Goal: Task Accomplishment & Management: Complete application form

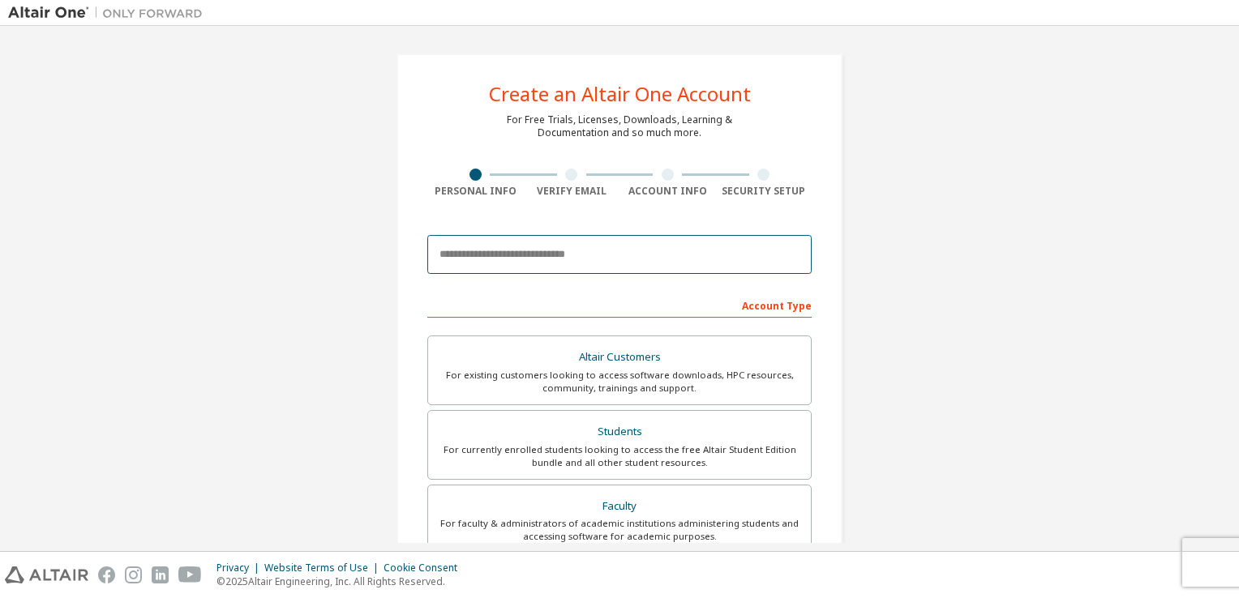
click at [580, 255] on input "email" at bounding box center [619, 254] width 384 height 39
type input "**********"
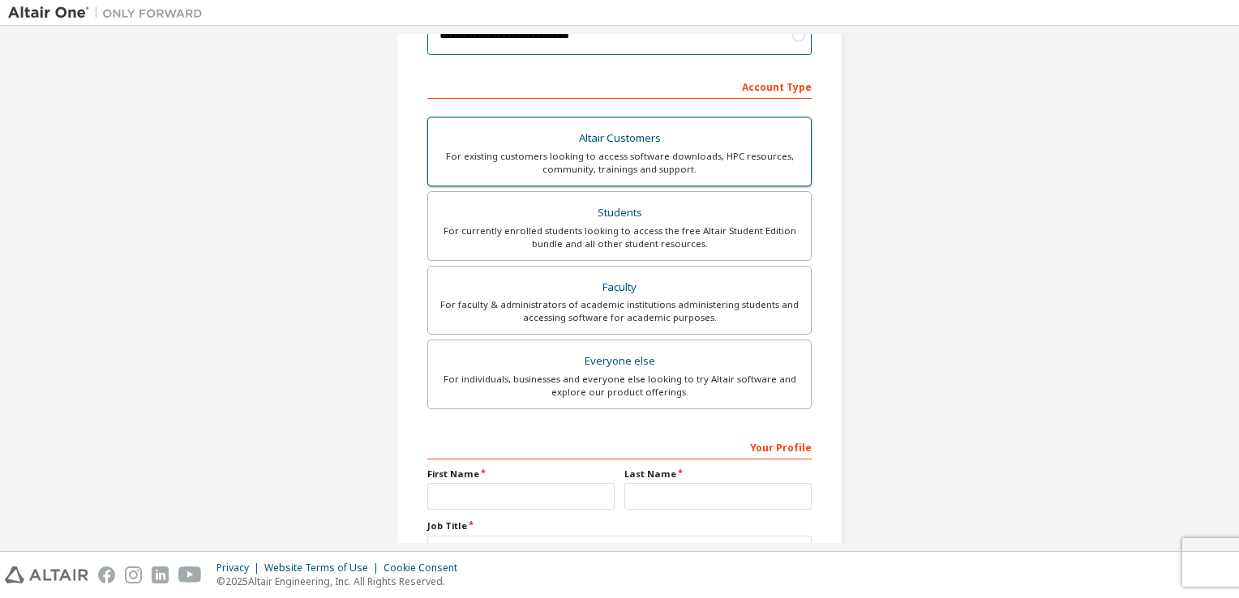
scroll to position [217, 0]
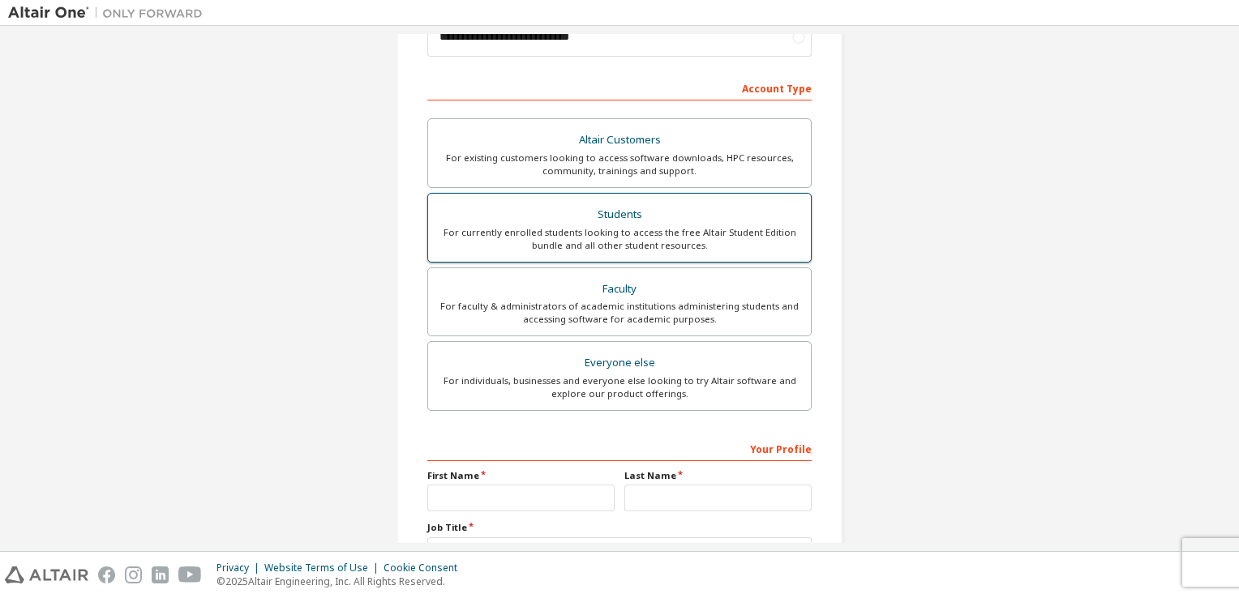
click at [523, 232] on div "For currently enrolled students looking to access the free Altair Student Editi…" at bounding box center [619, 239] width 363 height 26
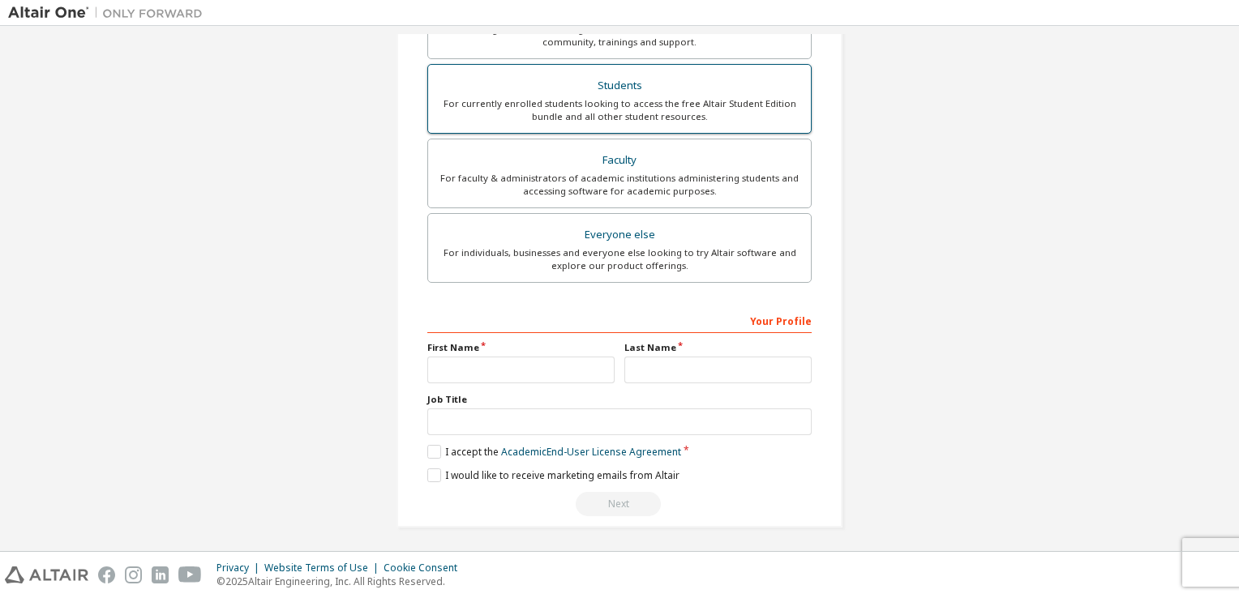
scroll to position [387, 0]
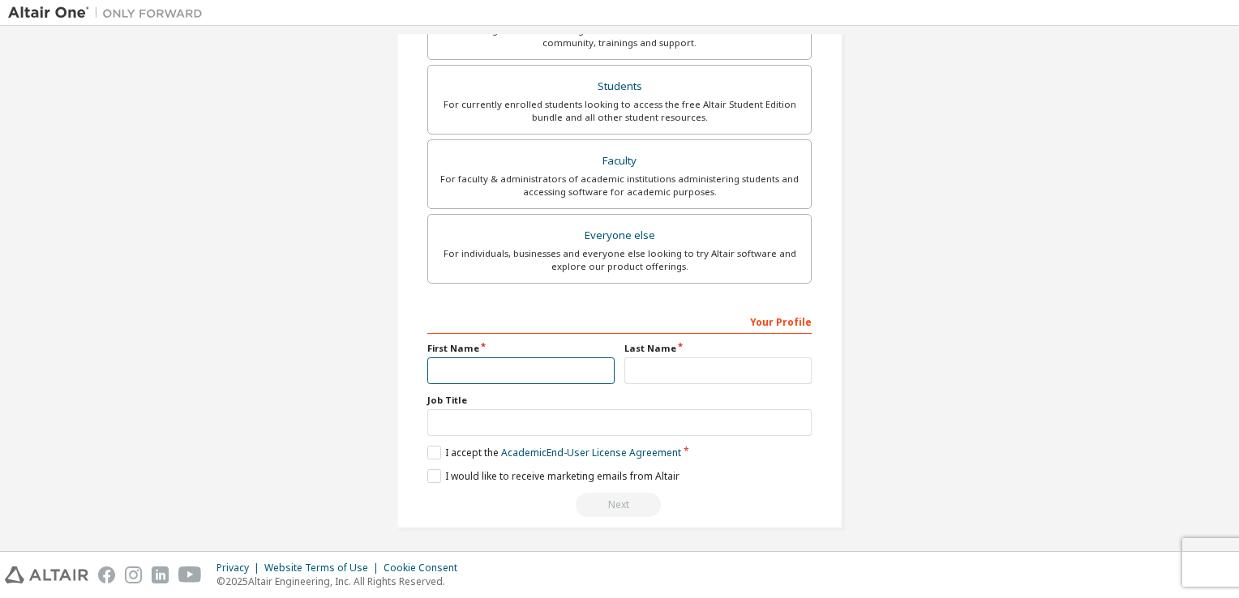
click at [512, 372] on input "text" at bounding box center [520, 371] width 187 height 27
type input "*******"
type input "*"
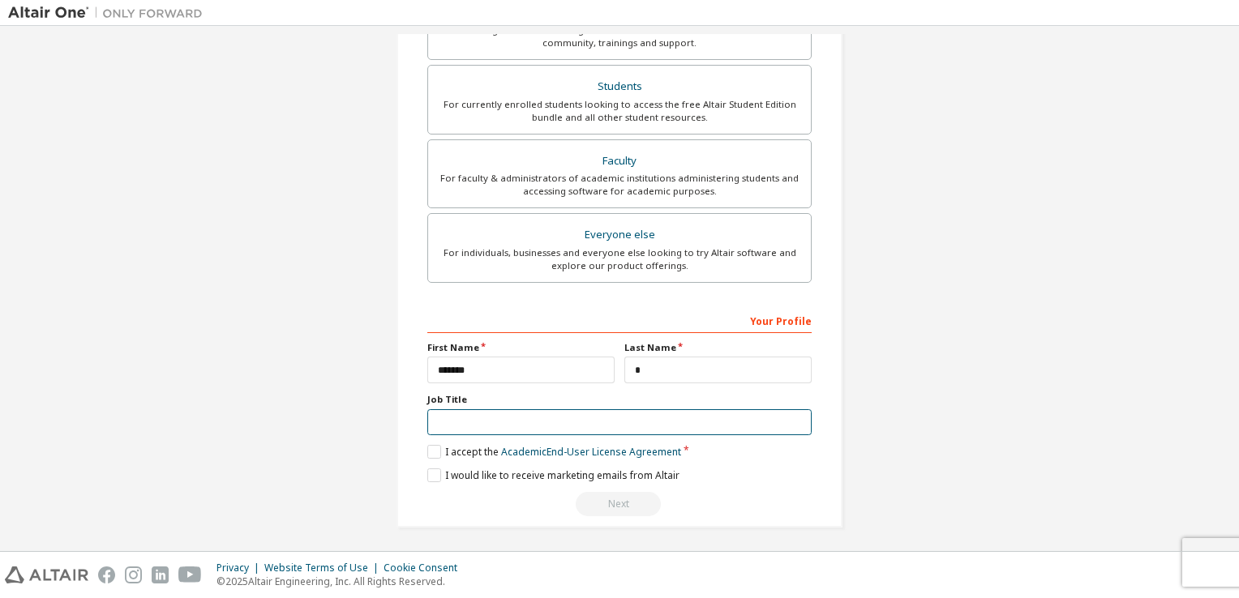
click at [502, 430] on input "text" at bounding box center [619, 423] width 384 height 27
type input "*******"
click at [428, 448] on label "I accept the Academic End-User License Agreement" at bounding box center [554, 452] width 254 height 14
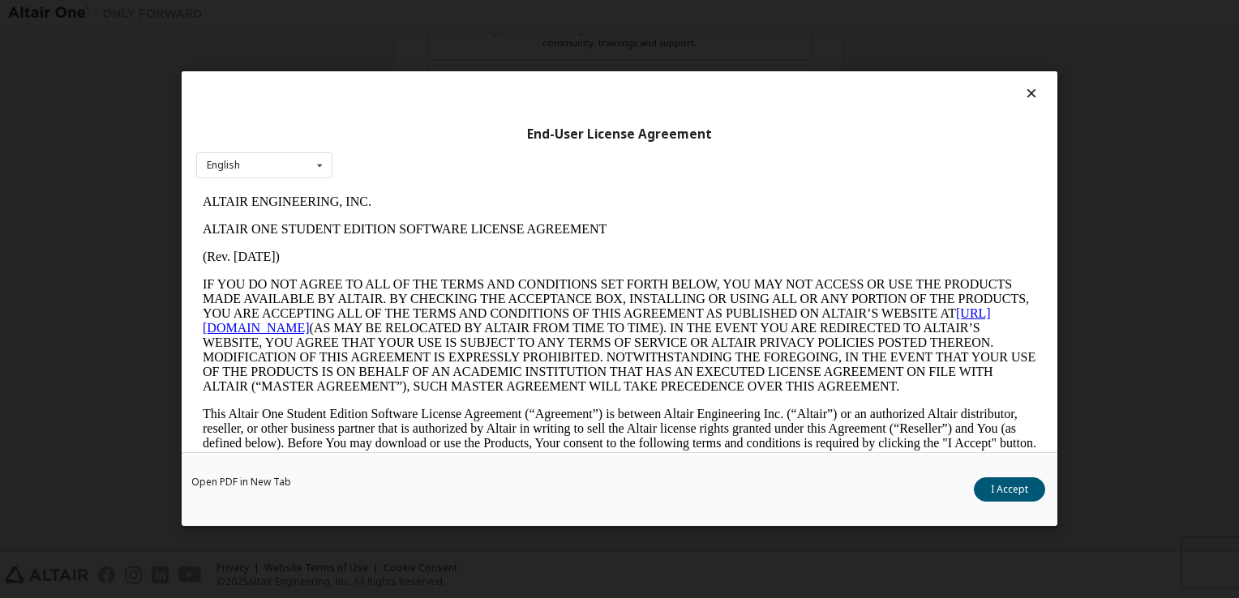
scroll to position [0, 0]
click at [1000, 493] on button "I Accept" at bounding box center [1009, 490] width 71 height 24
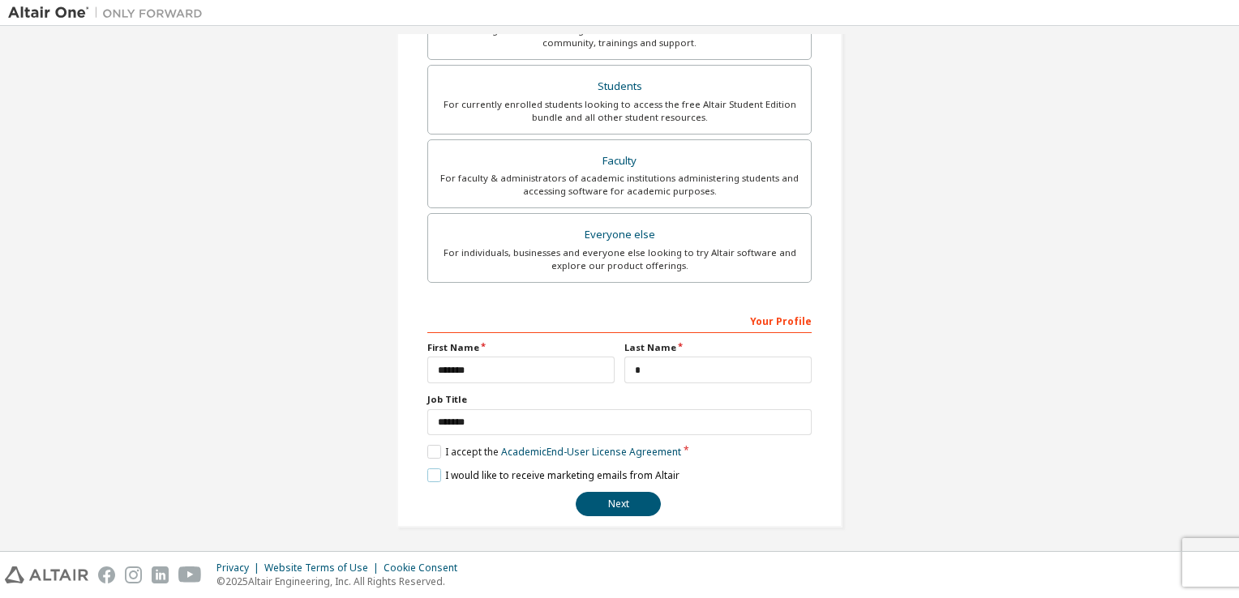
click at [427, 470] on label "I would like to receive marketing emails from Altair" at bounding box center [553, 476] width 252 height 14
click at [227, 422] on div "**********" at bounding box center [619, 118] width 1223 height 859
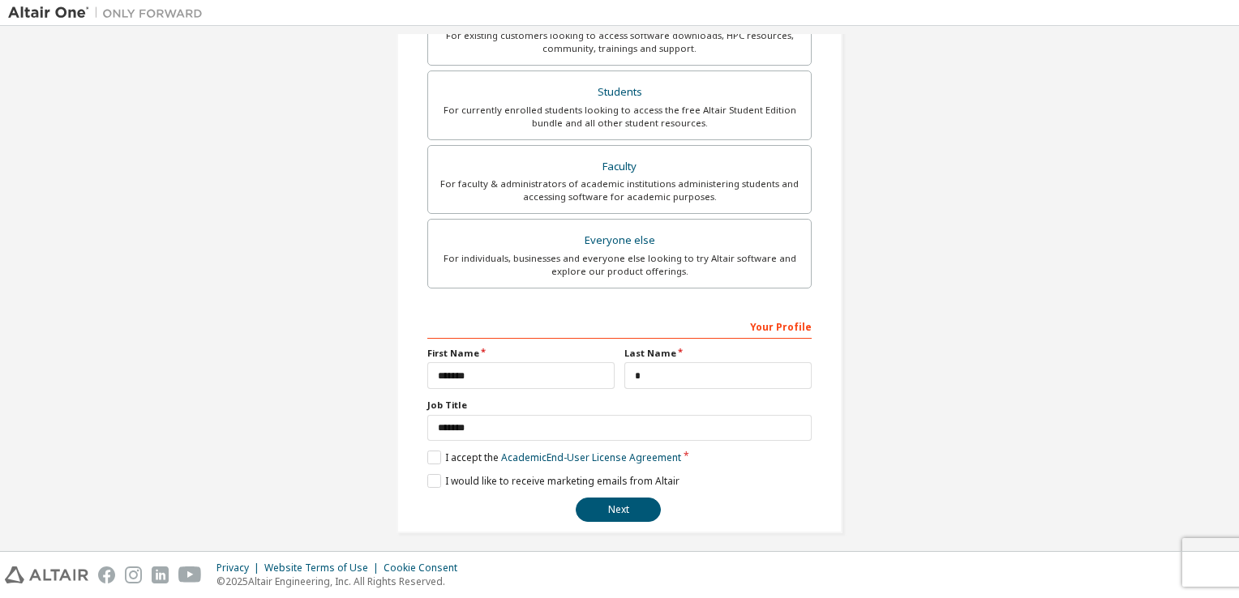
scroll to position [345, 0]
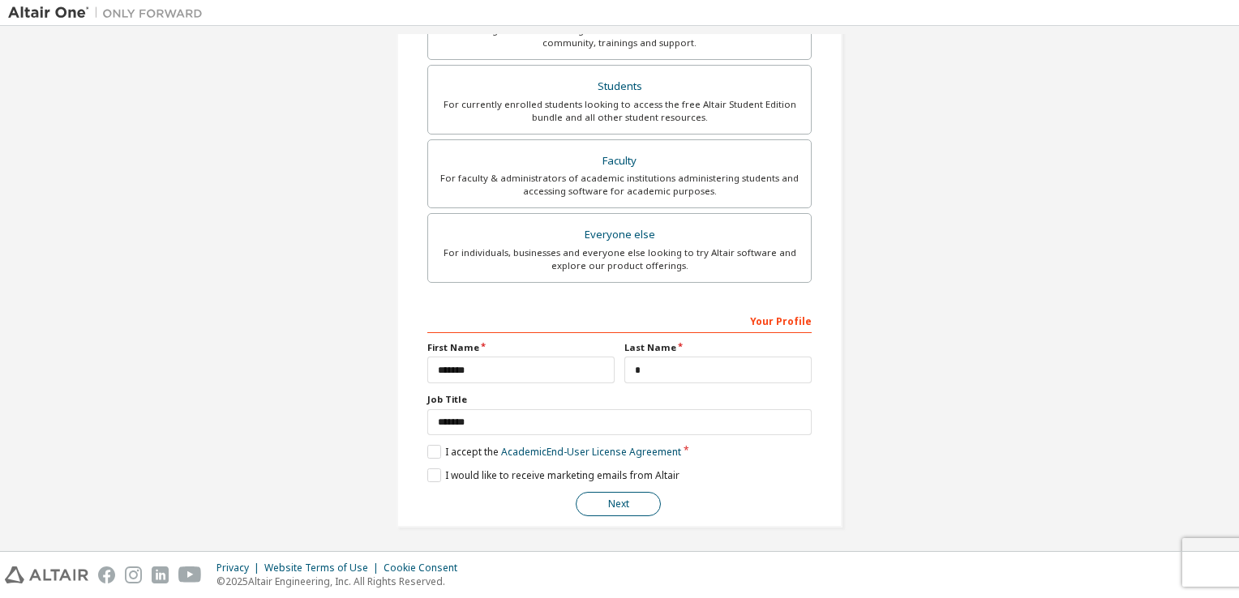
click at [637, 500] on button "Next" at bounding box center [618, 504] width 85 height 24
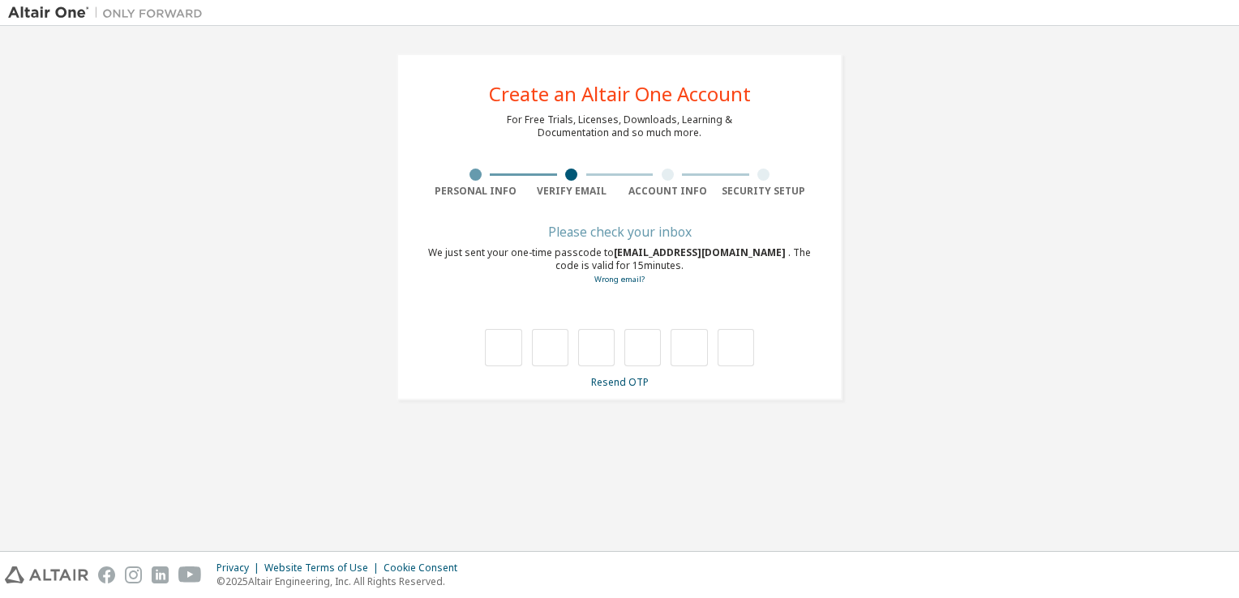
type input "*"
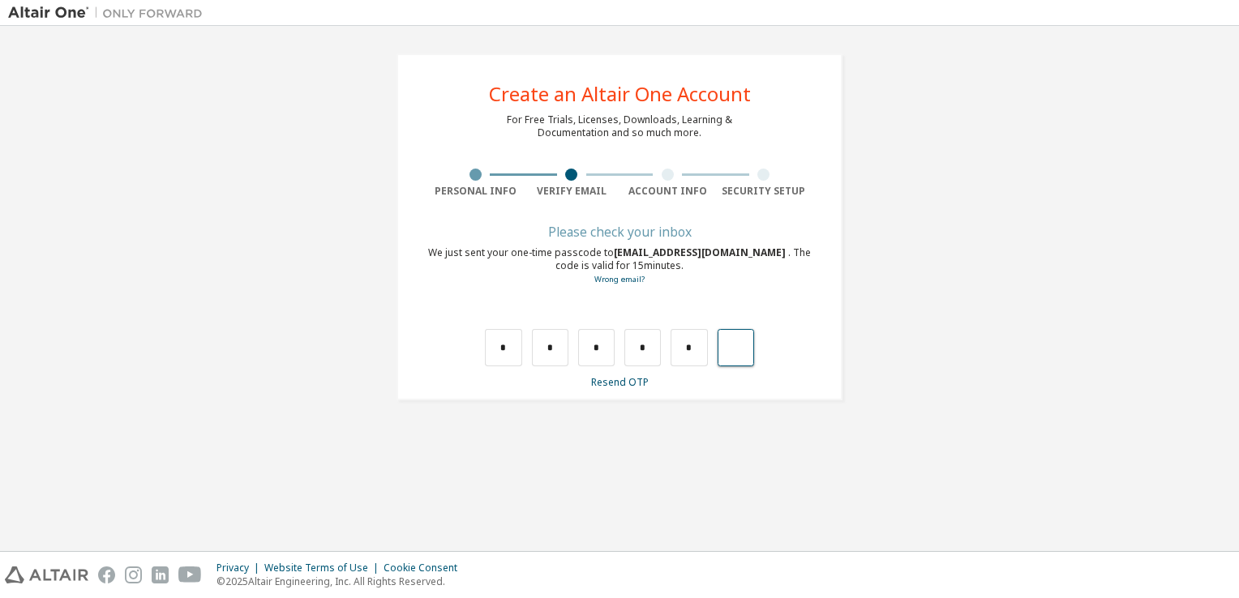
type input "*"
click at [504, 354] on input "text" at bounding box center [503, 347] width 36 height 37
type input "*"
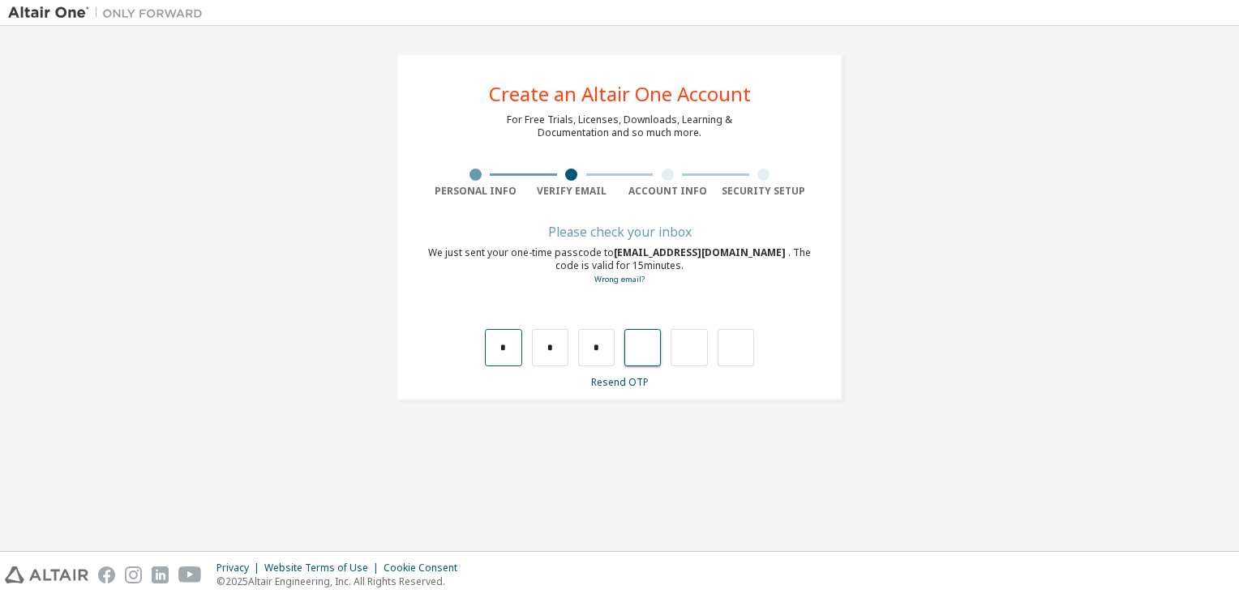
type input "*"
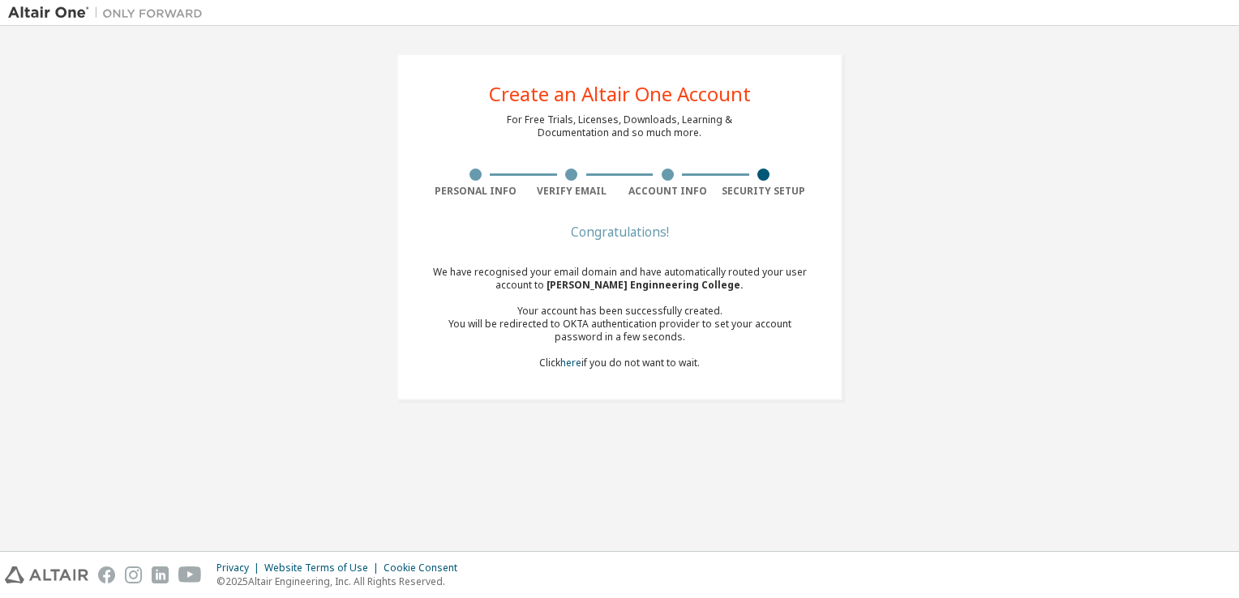
click at [621, 227] on div "Congratulations!" at bounding box center [619, 232] width 384 height 10
click at [684, 238] on div "Congratulations! We have recognised your email domain and have automatically ro…" at bounding box center [619, 308] width 384 height 162
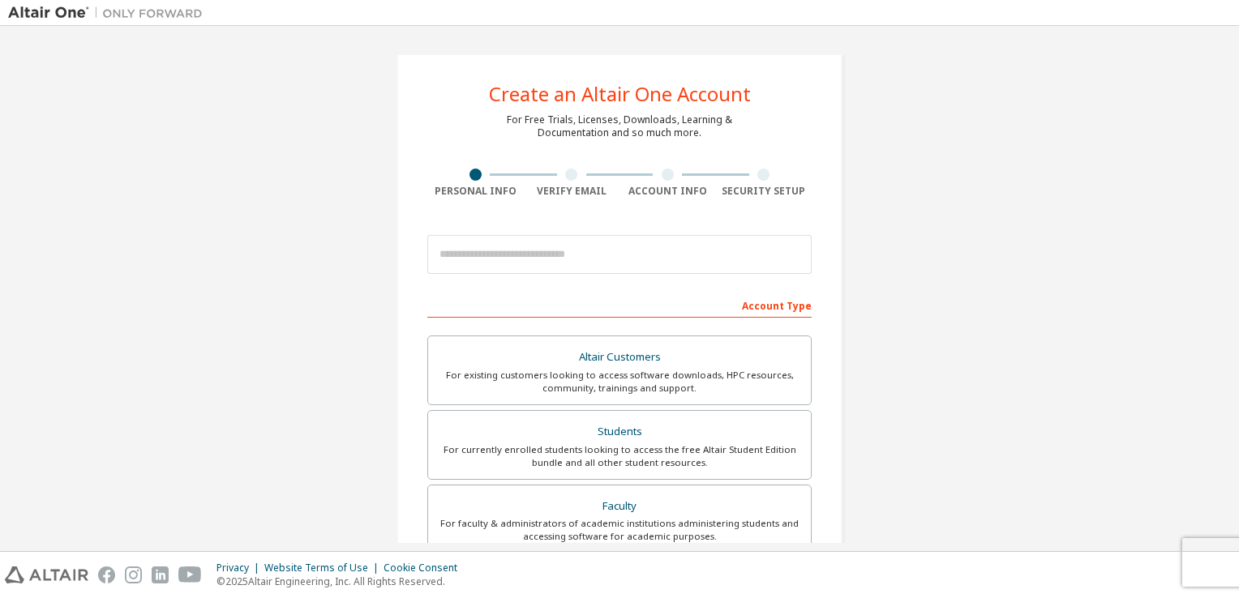
scroll to position [345, 0]
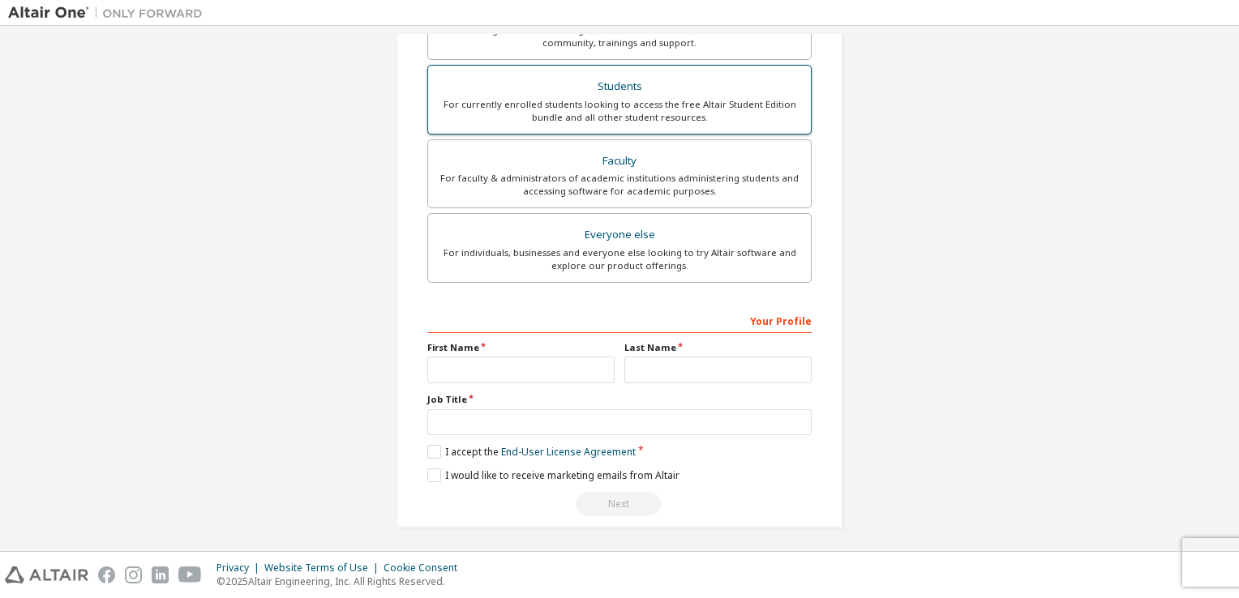
click at [678, 99] on div "For currently enrolled students looking to access the free Altair Student Editi…" at bounding box center [619, 111] width 363 height 26
drag, startPoint x: 491, startPoint y: 388, endPoint x: 490, endPoint y: 358, distance: 30.0
click at [490, 358] on div "Your Profile First Name Last Name Job Title Please provide State/Province to he…" at bounding box center [619, 413] width 384 height 210
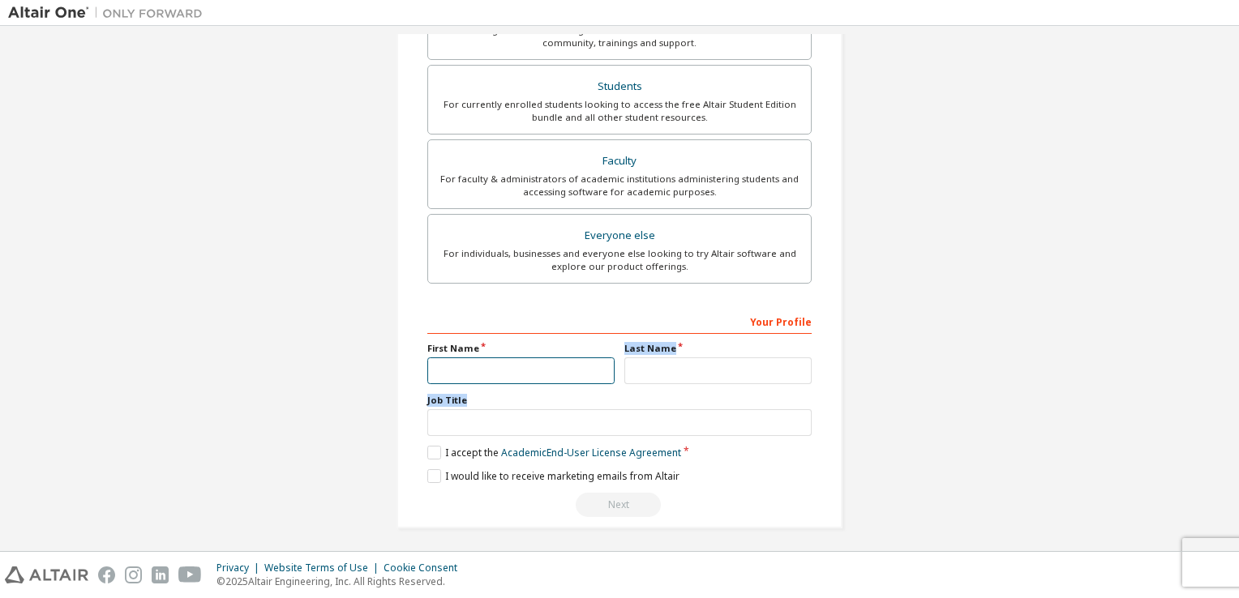
click at [490, 358] on input "text" at bounding box center [520, 371] width 187 height 27
type input "*******"
type input "**********"
type input "*"
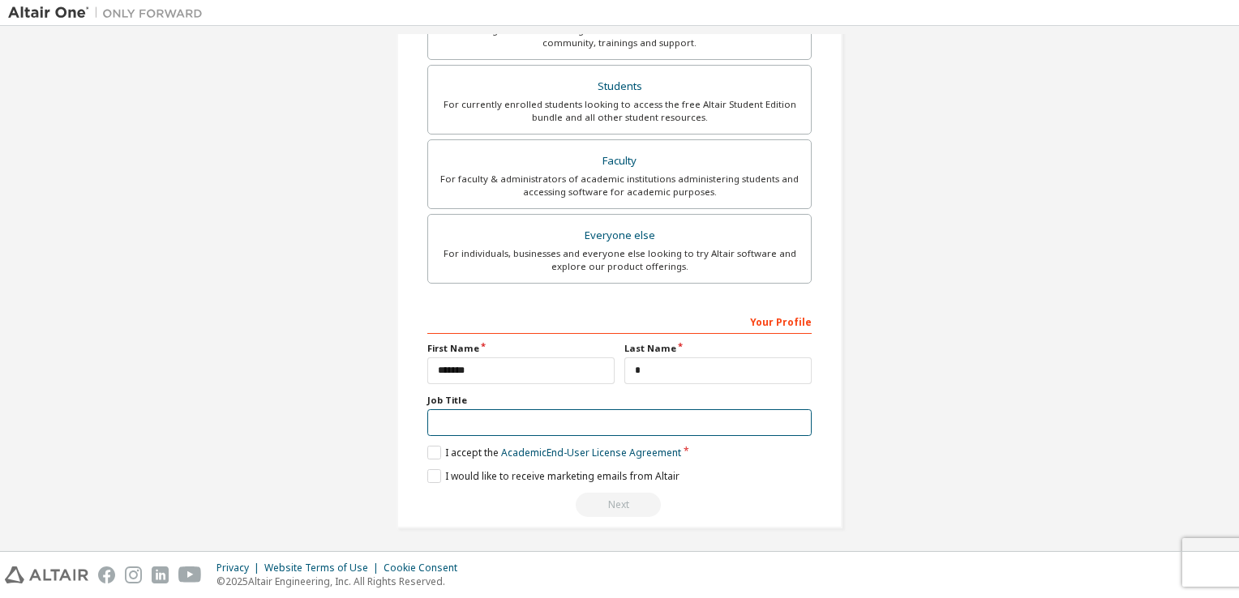
click at [499, 419] on input "text" at bounding box center [619, 423] width 384 height 27
drag, startPoint x: 499, startPoint y: 419, endPoint x: 498, endPoint y: 524, distance: 104.6
click at [498, 524] on div "**********" at bounding box center [620, 98] width 446 height 862
type input "*******"
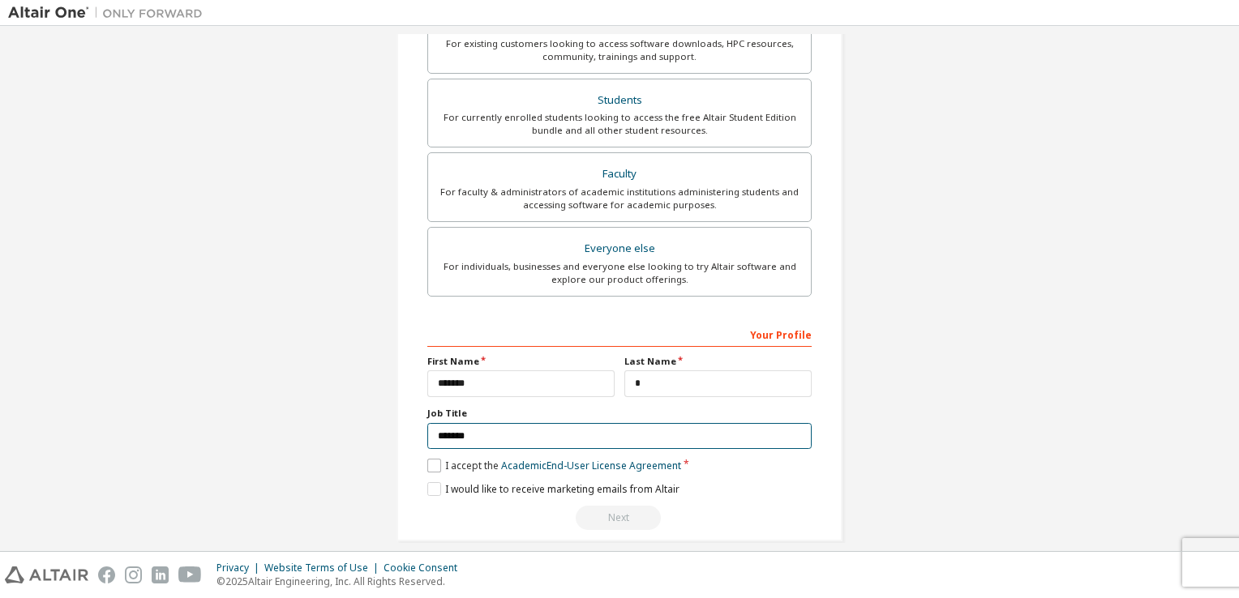
scroll to position [401, 0]
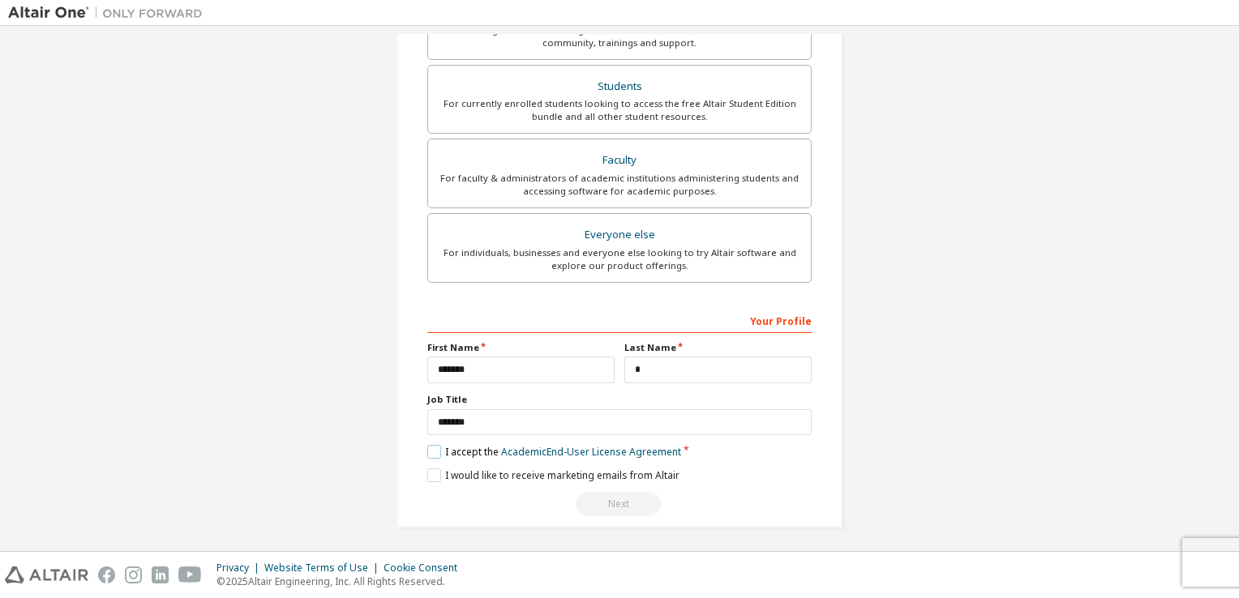
click at [427, 452] on label "I accept the Academic End-User License Agreement" at bounding box center [554, 452] width 254 height 14
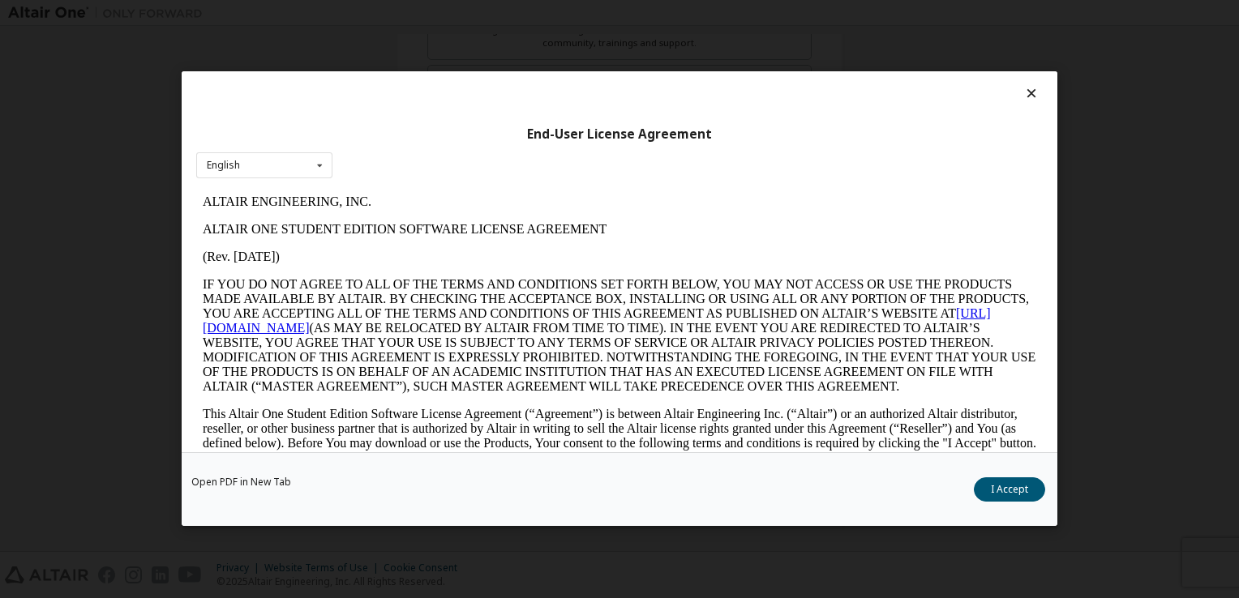
scroll to position [0, 0]
click at [1012, 495] on button "I Accept" at bounding box center [1009, 490] width 71 height 24
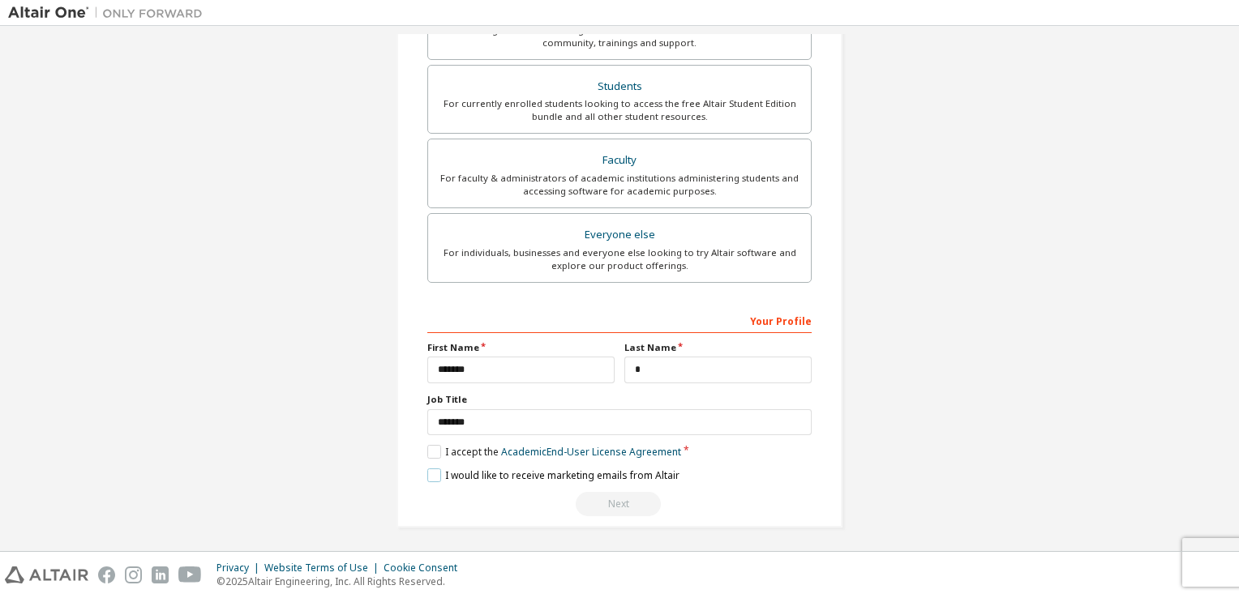
click at [428, 472] on label "I would like to receive marketing emails from Altair" at bounding box center [553, 476] width 252 height 14
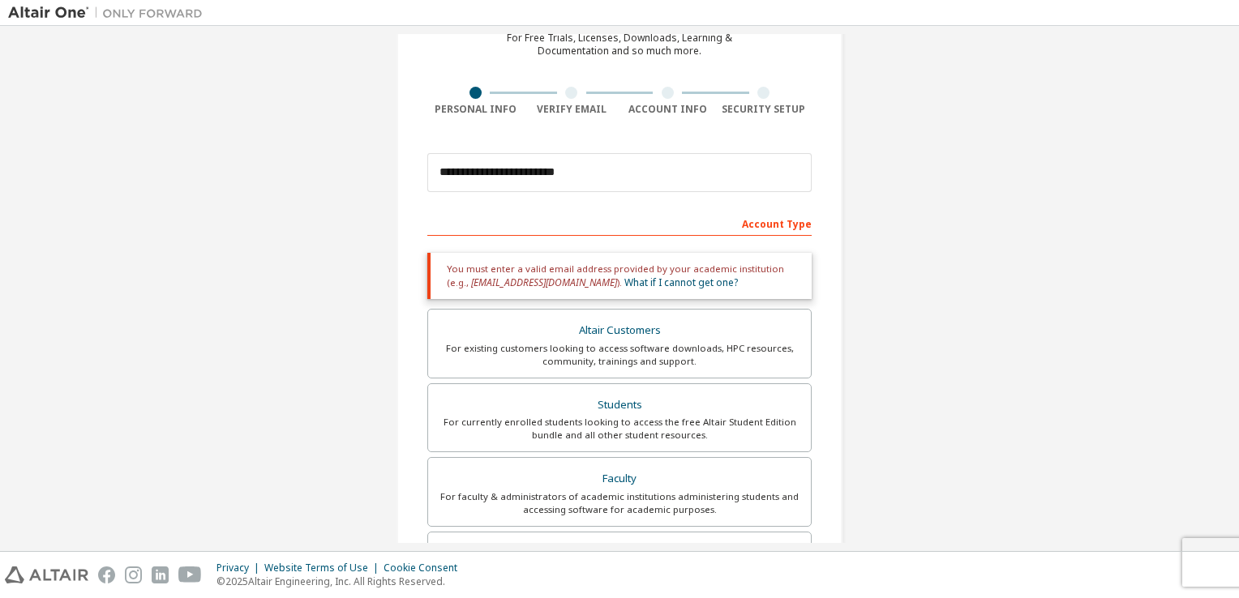
scroll to position [81, 0]
click at [627, 185] on input "**********" at bounding box center [619, 173] width 384 height 39
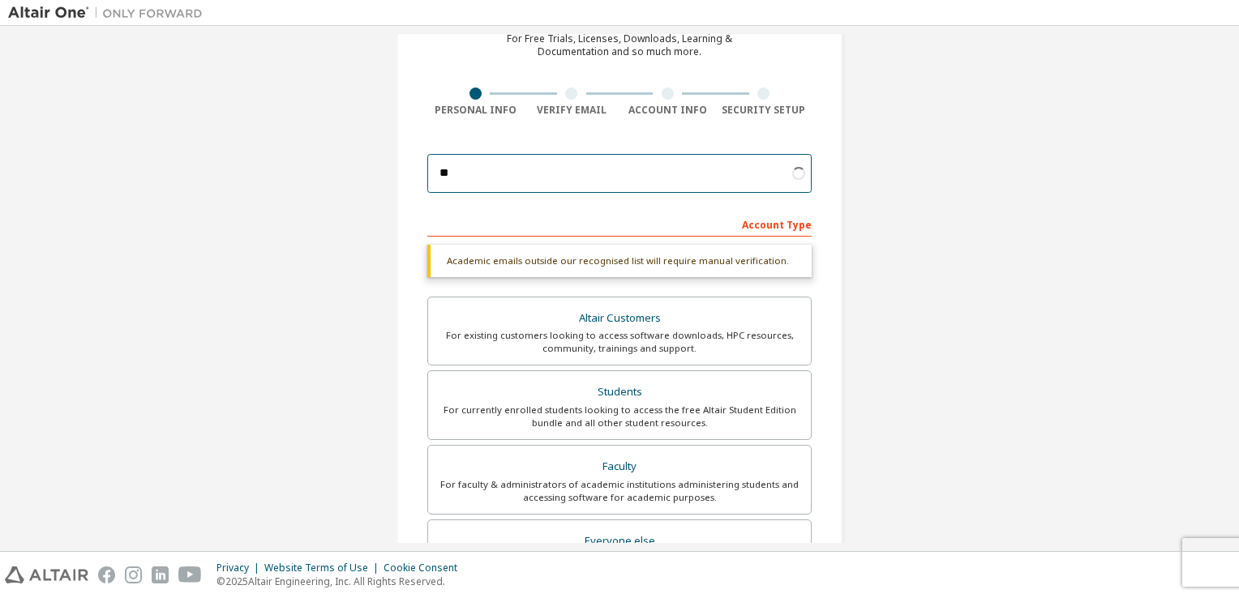
type input "*"
click at [665, 161] on input "email" at bounding box center [619, 173] width 384 height 39
click at [552, 168] on input "email" at bounding box center [619, 173] width 384 height 39
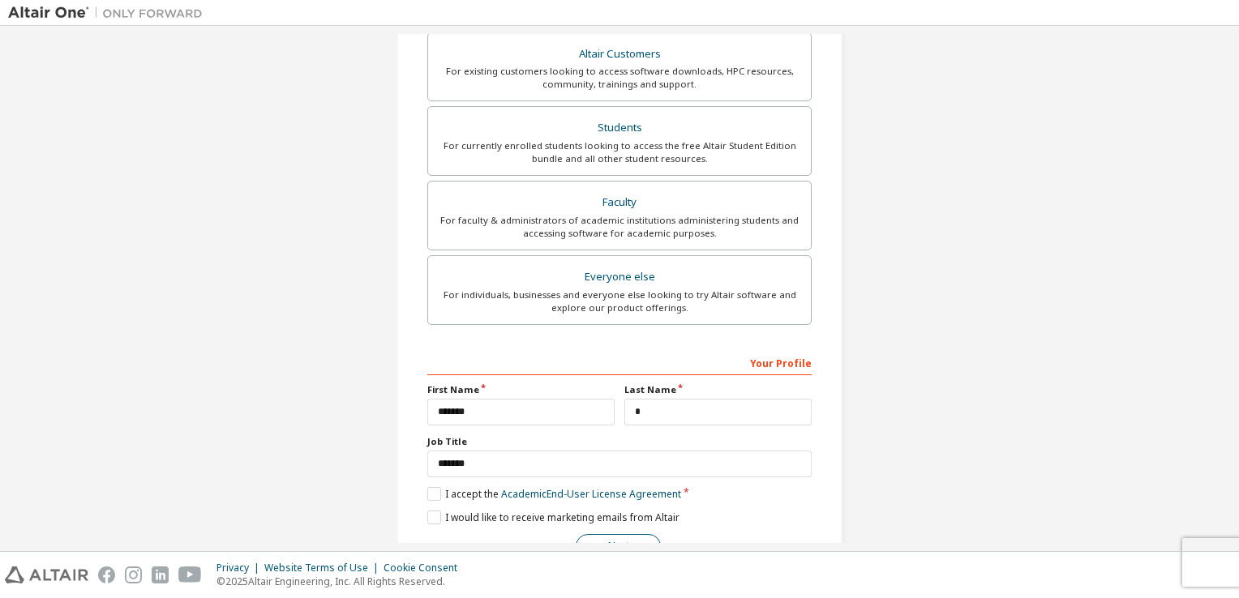
scroll to position [345, 0]
type input "**********"
click at [606, 537] on button "Next" at bounding box center [618, 546] width 85 height 24
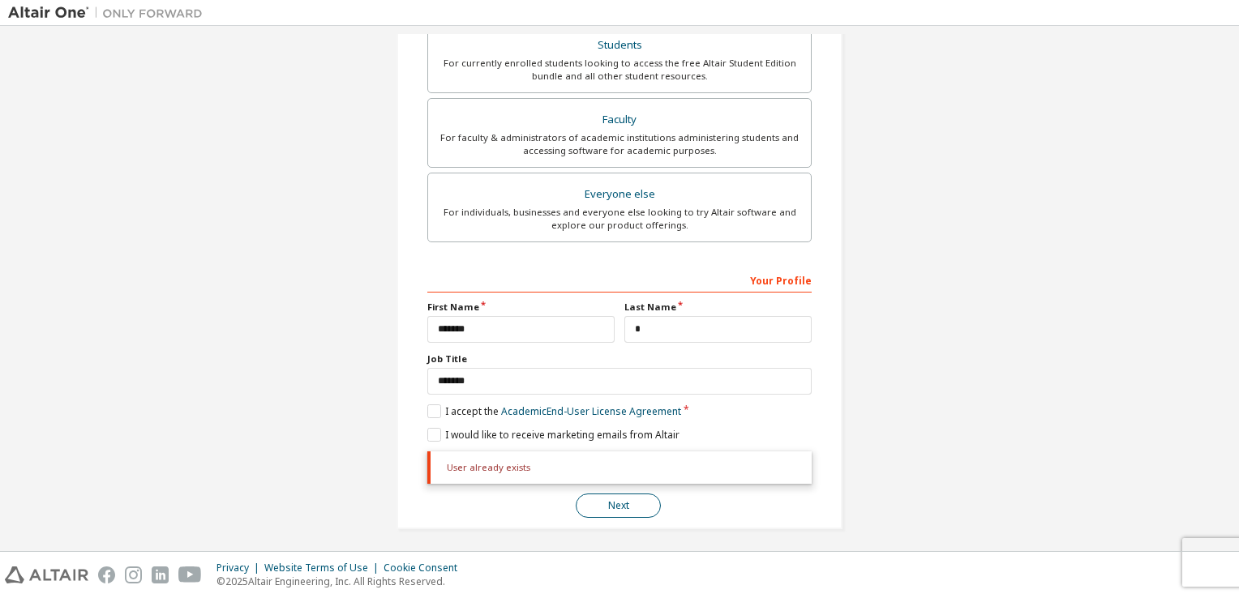
scroll to position [0, 0]
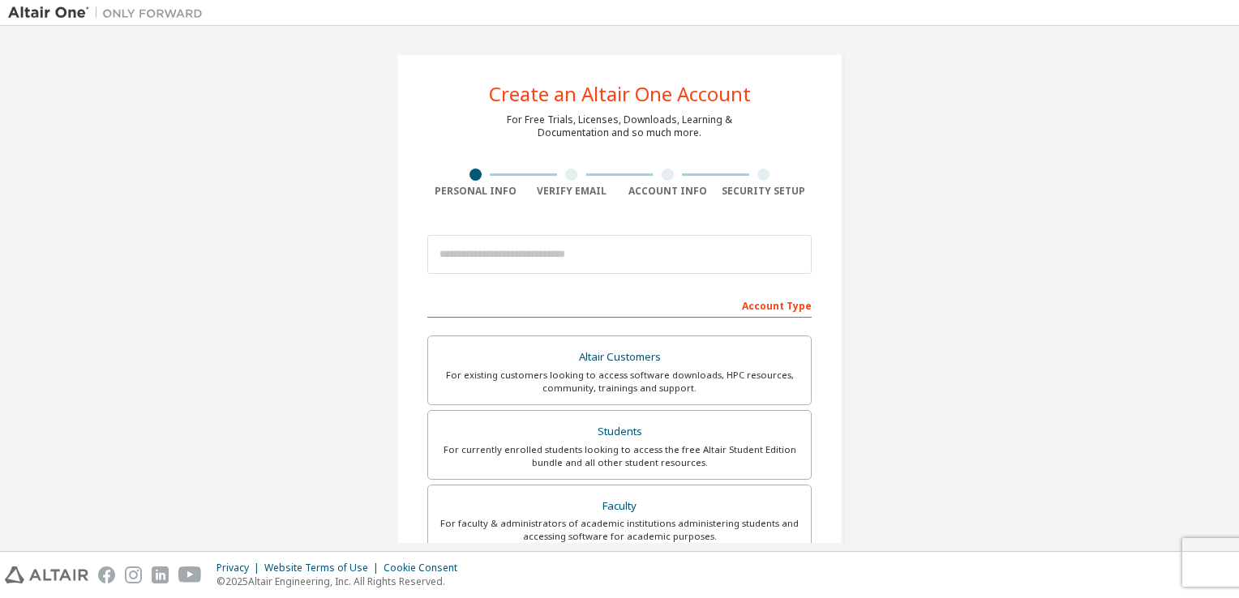
scroll to position [345, 0]
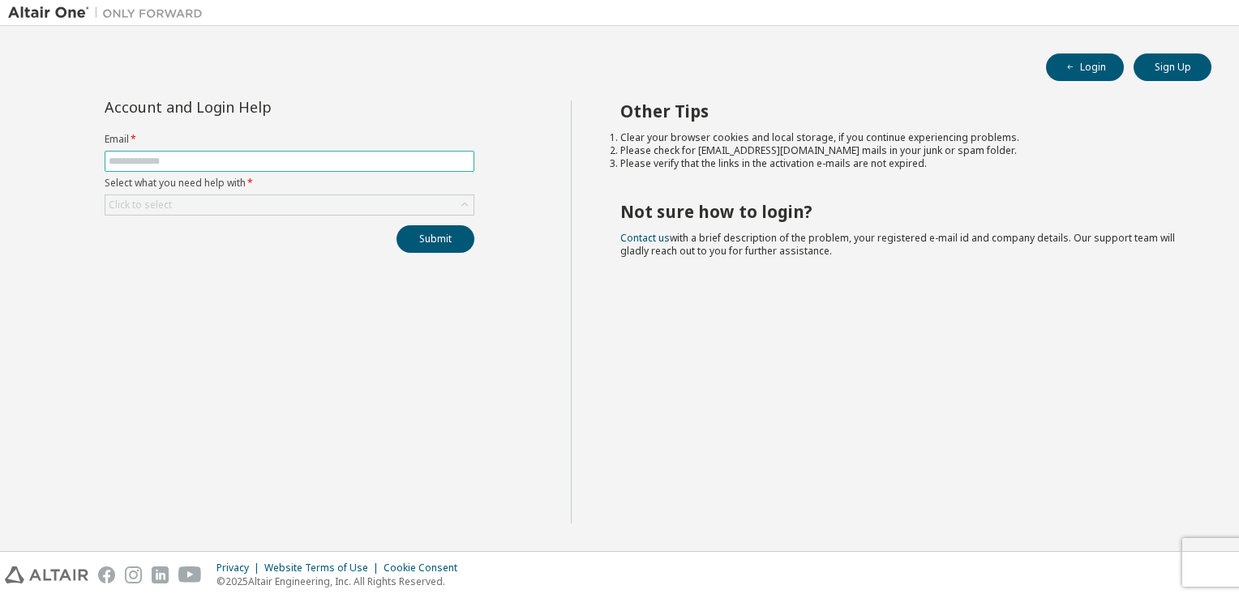
click at [399, 155] on input "text" at bounding box center [290, 161] width 362 height 13
type input "**********"
click at [298, 195] on div "Click to select" at bounding box center [289, 204] width 368 height 19
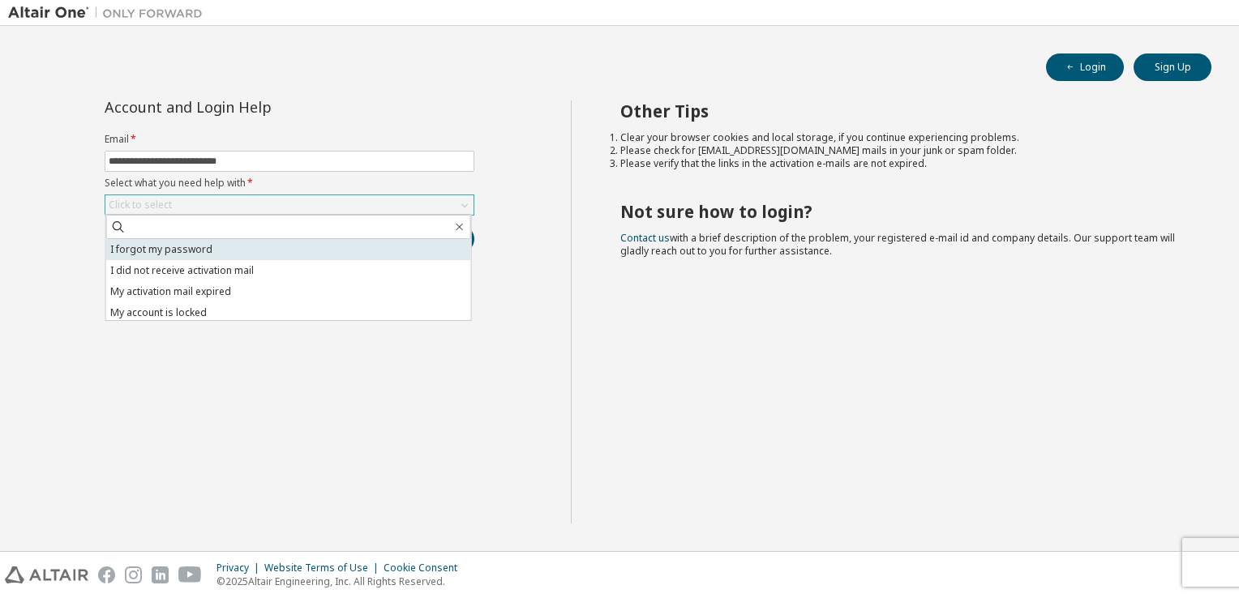
click at [282, 251] on li "I forgot my password" at bounding box center [288, 249] width 365 height 21
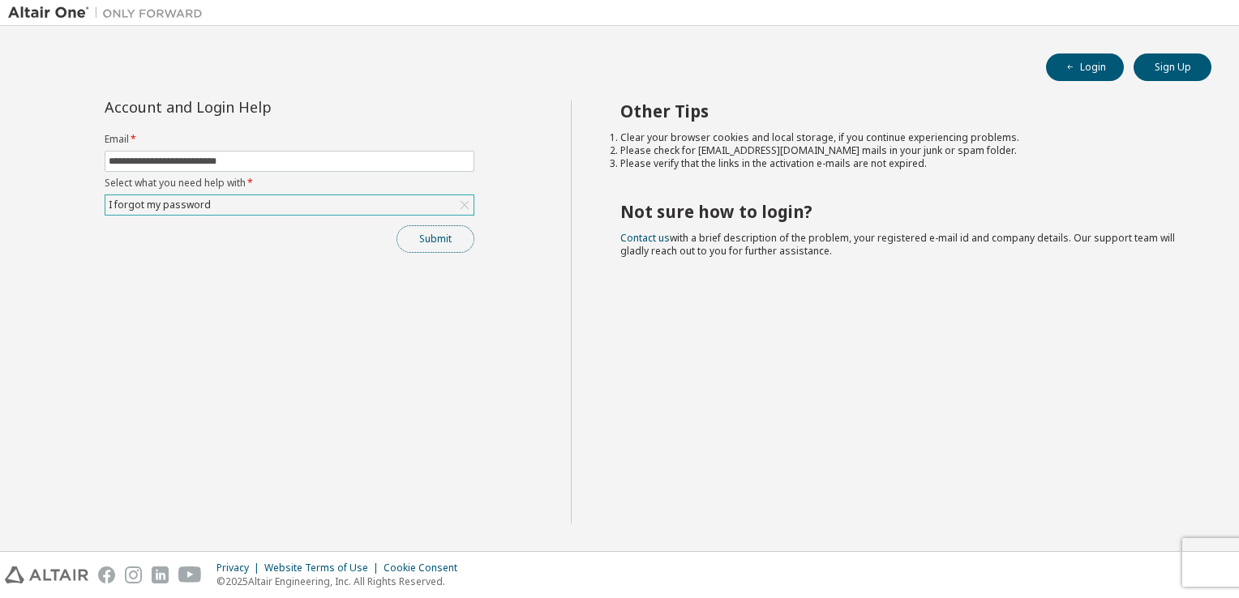
click at [420, 238] on button "Submit" at bounding box center [436, 239] width 78 height 28
click at [1174, 54] on button "Sign Up" at bounding box center [1173, 68] width 78 height 28
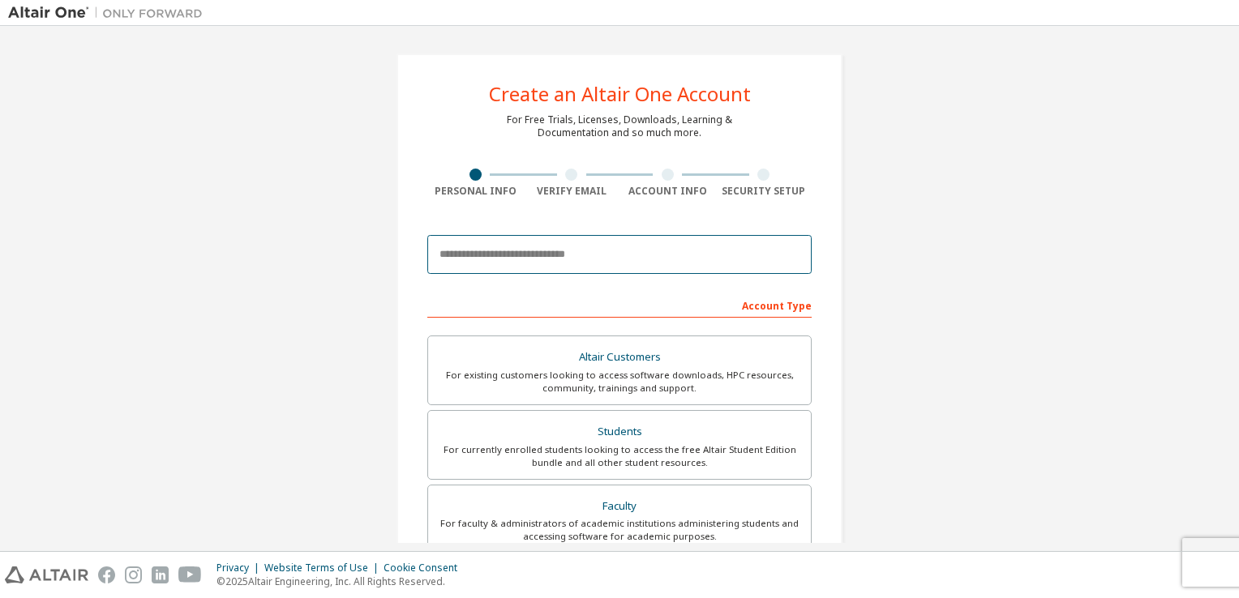
click at [521, 263] on input "email" at bounding box center [619, 254] width 384 height 39
